Goal: Find specific page/section: Find specific page/section

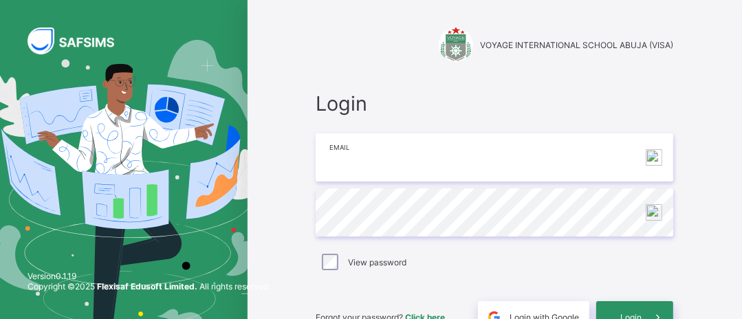
type input "**********"
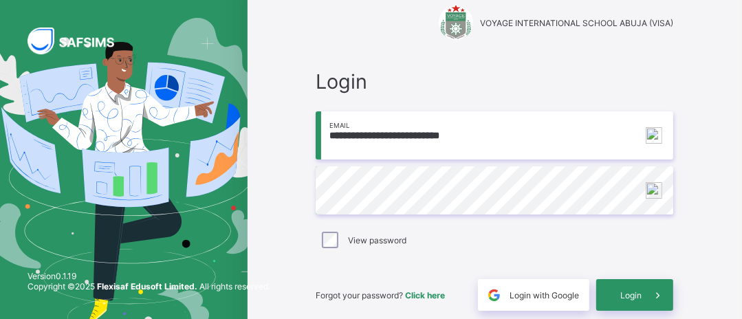
scroll to position [23, 0]
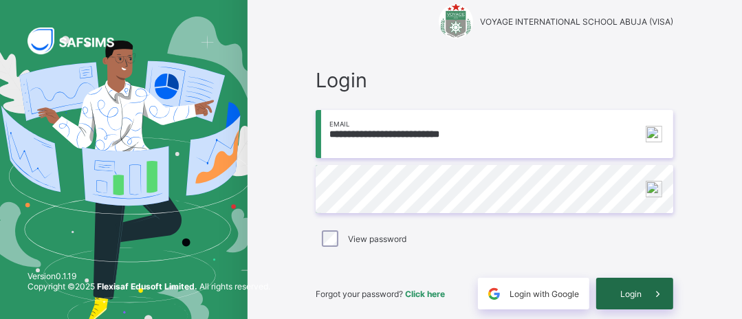
click at [632, 296] on span "Login" at bounding box center [630, 294] width 21 height 10
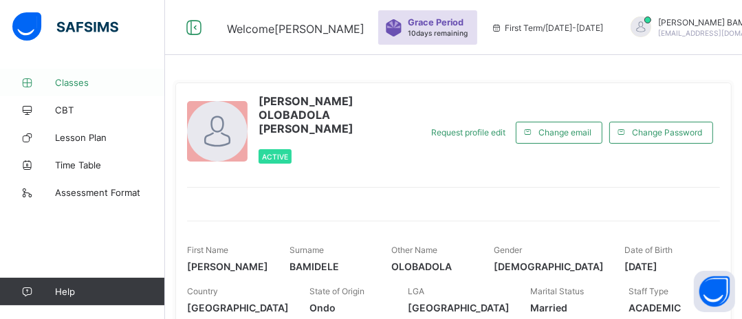
click at [68, 85] on span "Classes" at bounding box center [110, 82] width 110 height 11
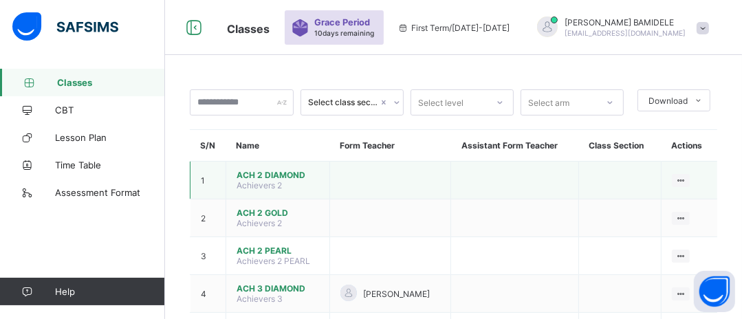
click at [278, 175] on span "ACH 2 DIAMOND" at bounding box center [278, 175] width 83 height 10
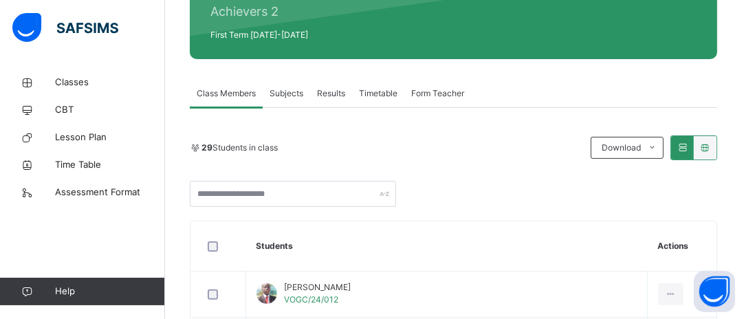
scroll to position [198, 0]
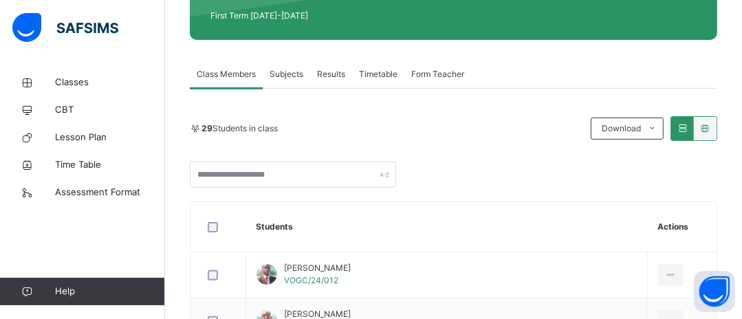
click at [290, 77] on span "Subjects" at bounding box center [287, 74] width 34 height 12
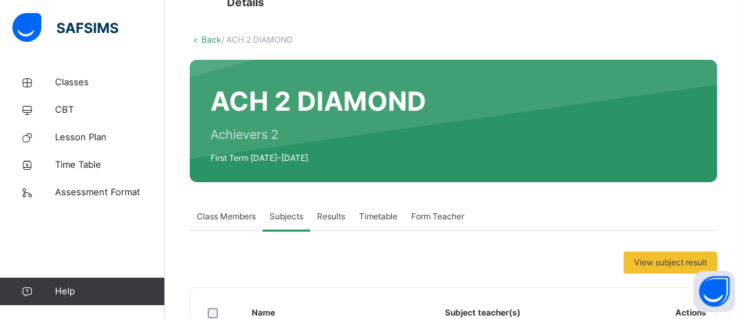
scroll to position [91, 0]
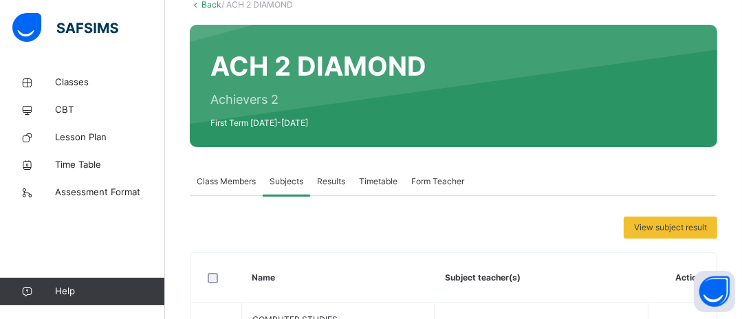
click at [234, 182] on span "Class Members" at bounding box center [226, 181] width 59 height 12
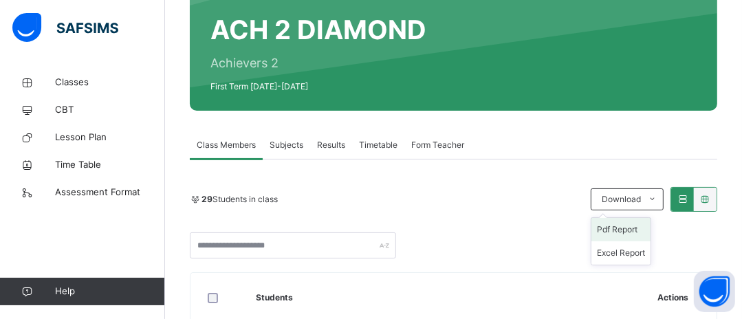
scroll to position [152, 0]
